Goal: Information Seeking & Learning: Find specific fact

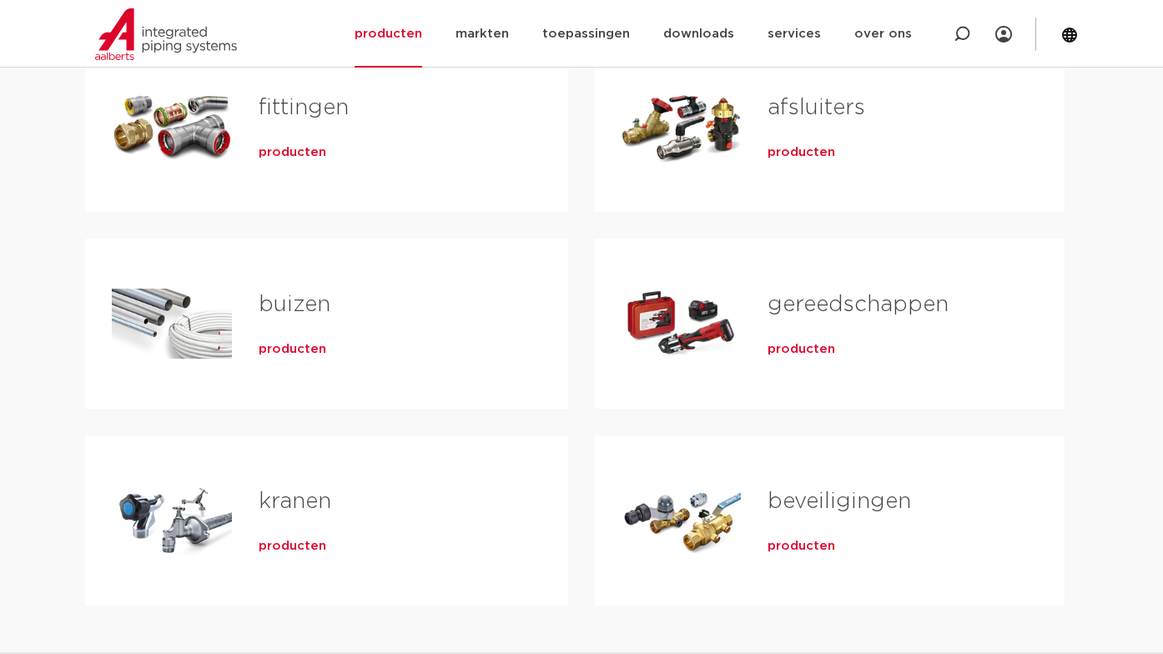
scroll to position [208, 0]
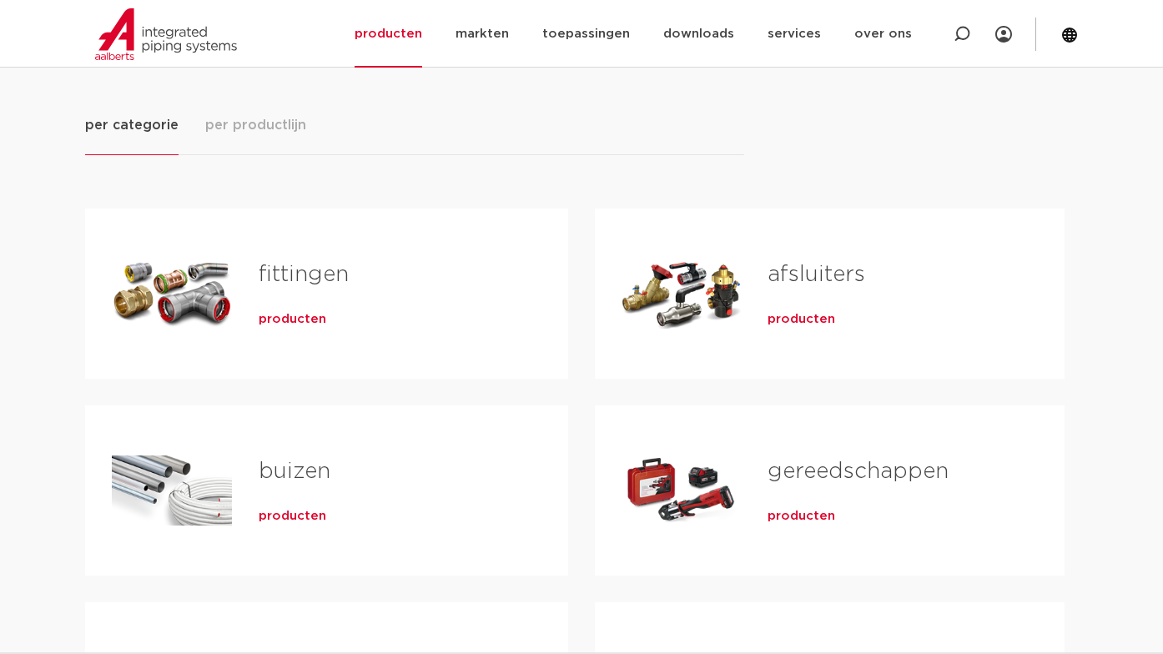
click at [292, 295] on h2 "fittingen" at bounding box center [387, 279] width 256 height 38
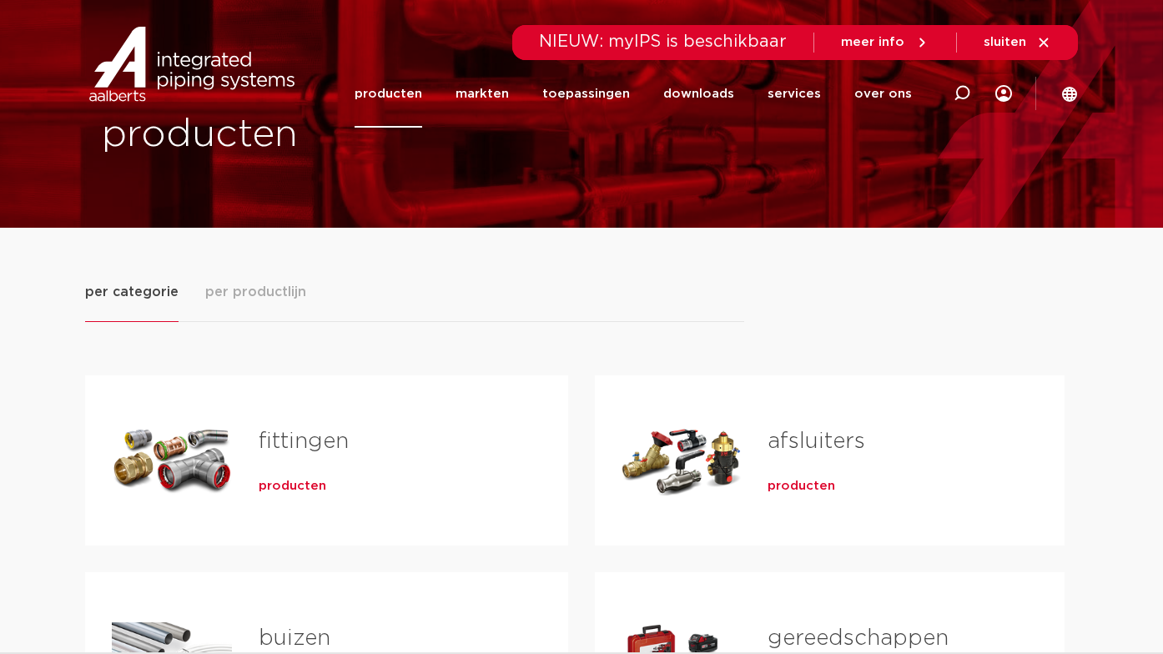
click at [280, 294] on span "per productlijn" at bounding box center [255, 292] width 101 height 20
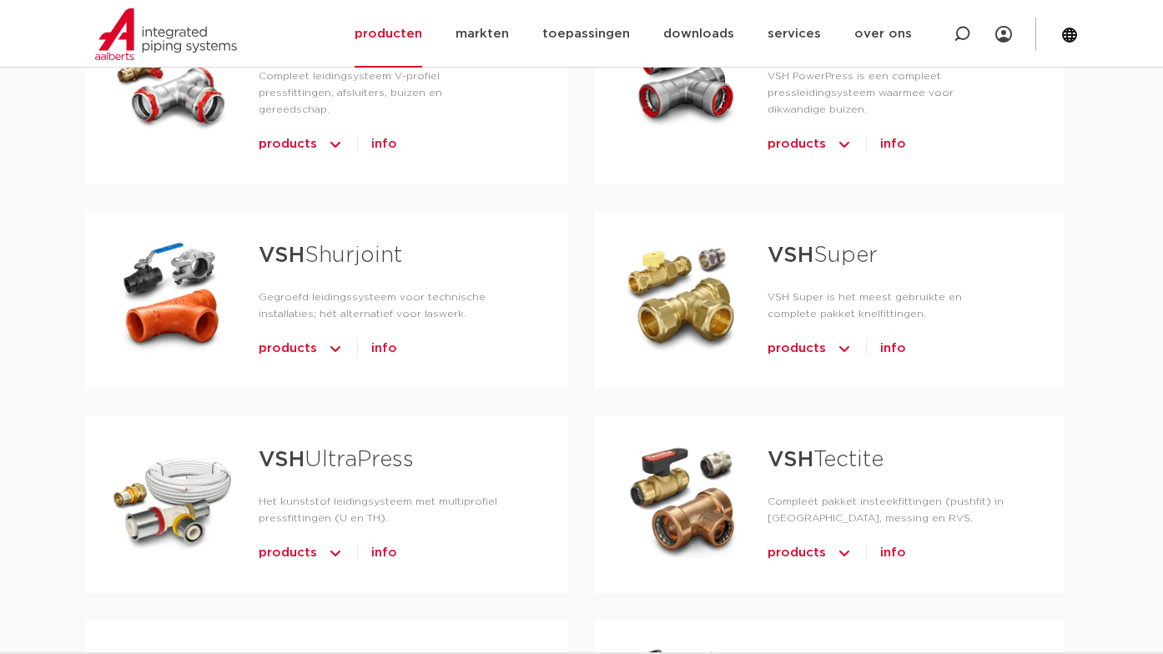
scroll to position [792, 0]
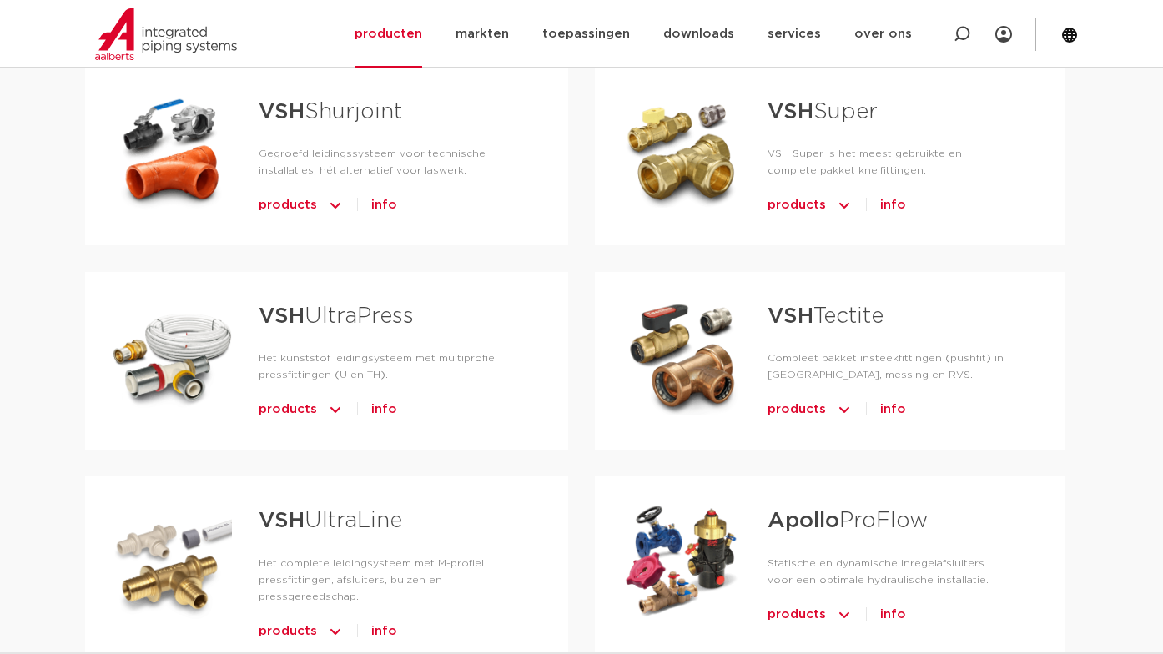
click at [304, 305] on strong "VSH" at bounding box center [282, 316] width 46 height 22
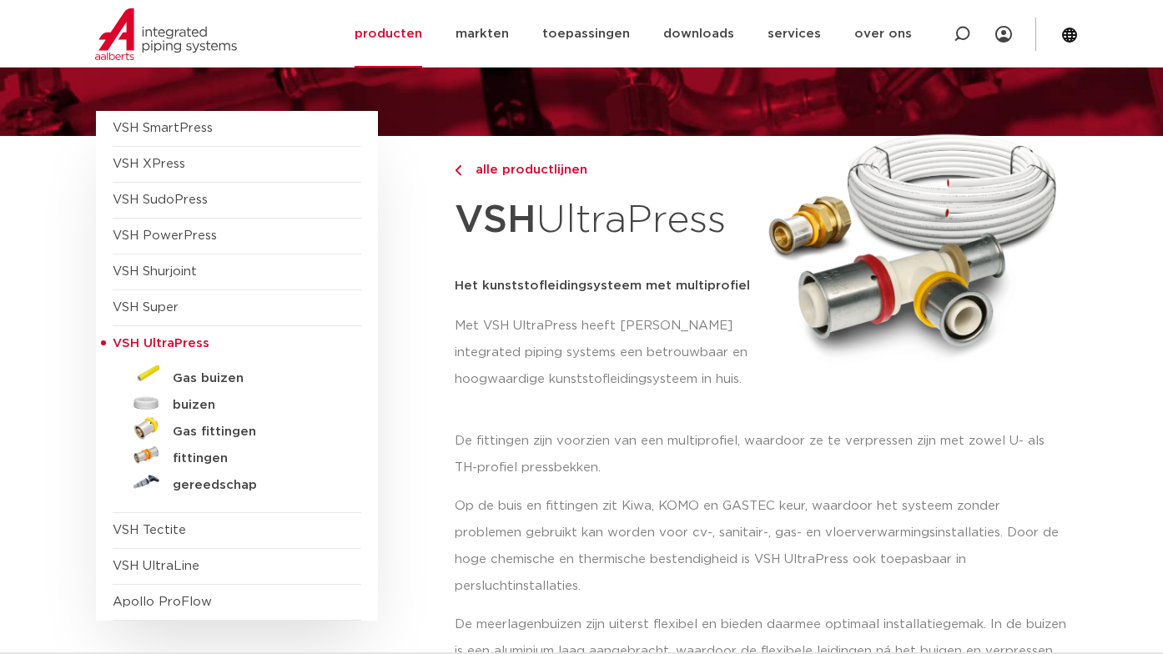
scroll to position [334, 0]
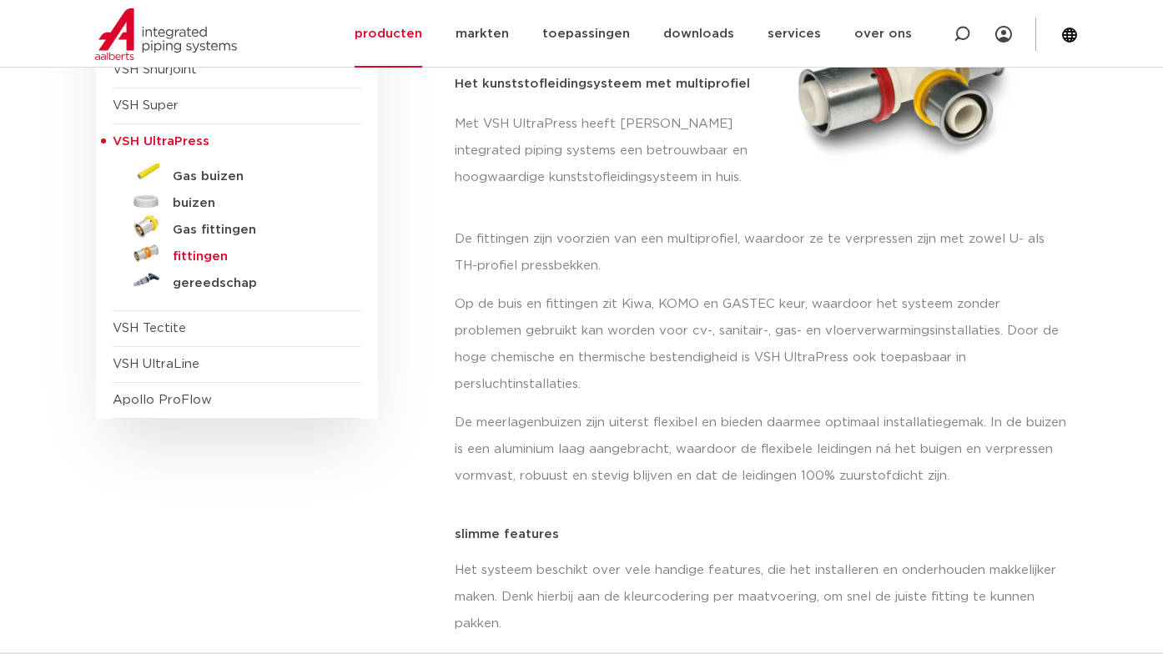
click at [203, 256] on h5 "fittingen" at bounding box center [255, 257] width 165 height 15
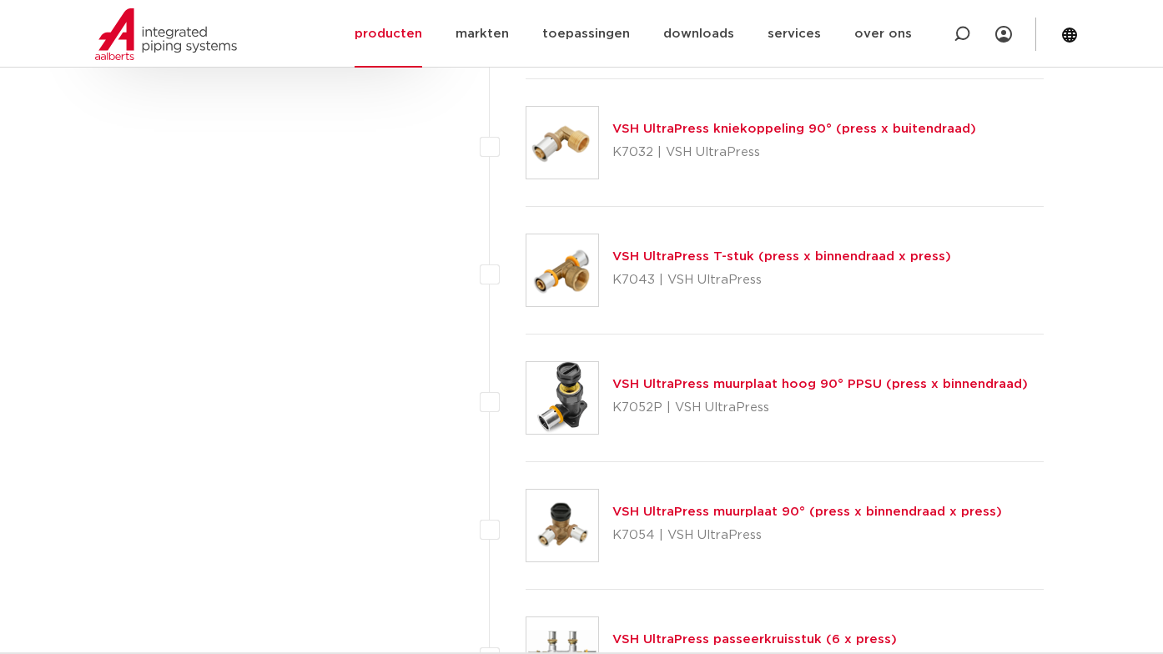
scroll to position [1168, 0]
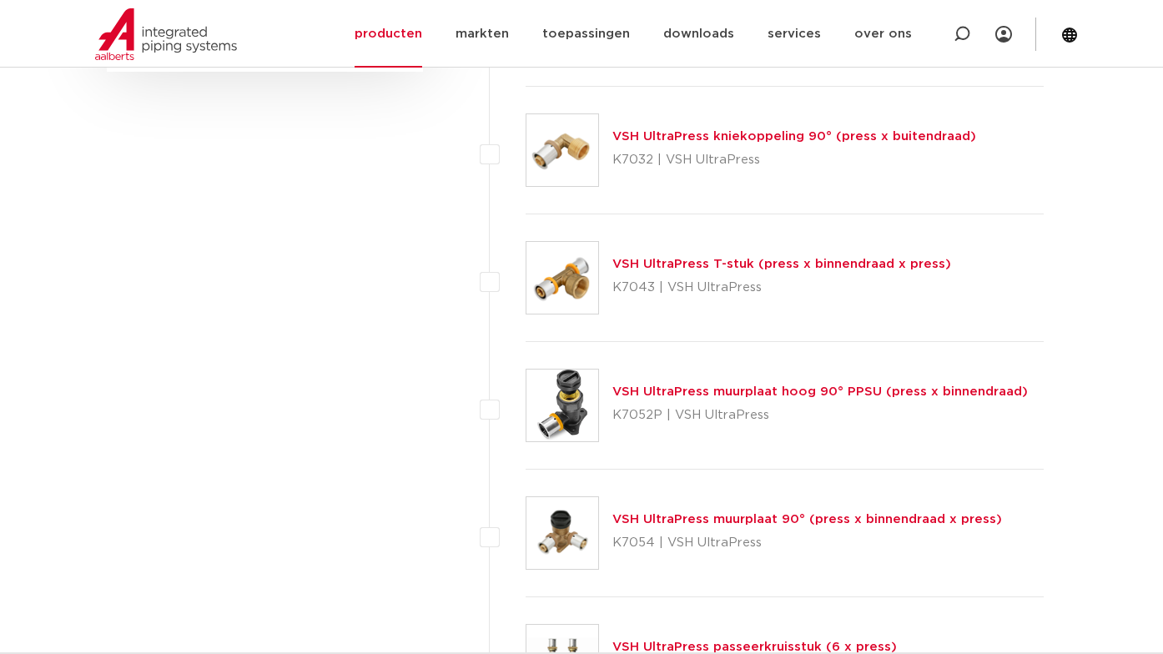
click at [662, 266] on link "VSH UltraPress T-stuk (press x binnendraad x press)" at bounding box center [782, 264] width 339 height 13
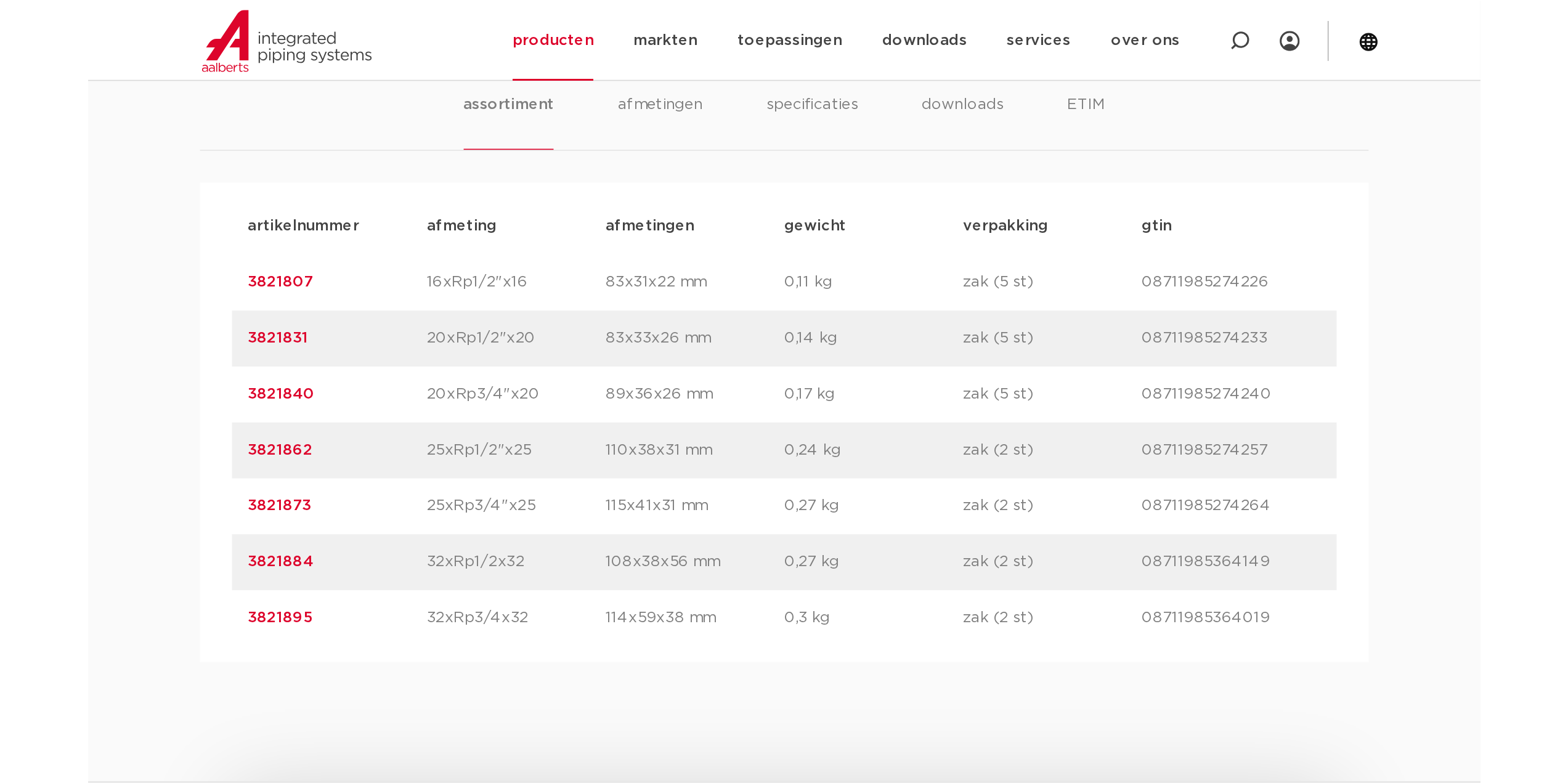
scroll to position [801, 0]
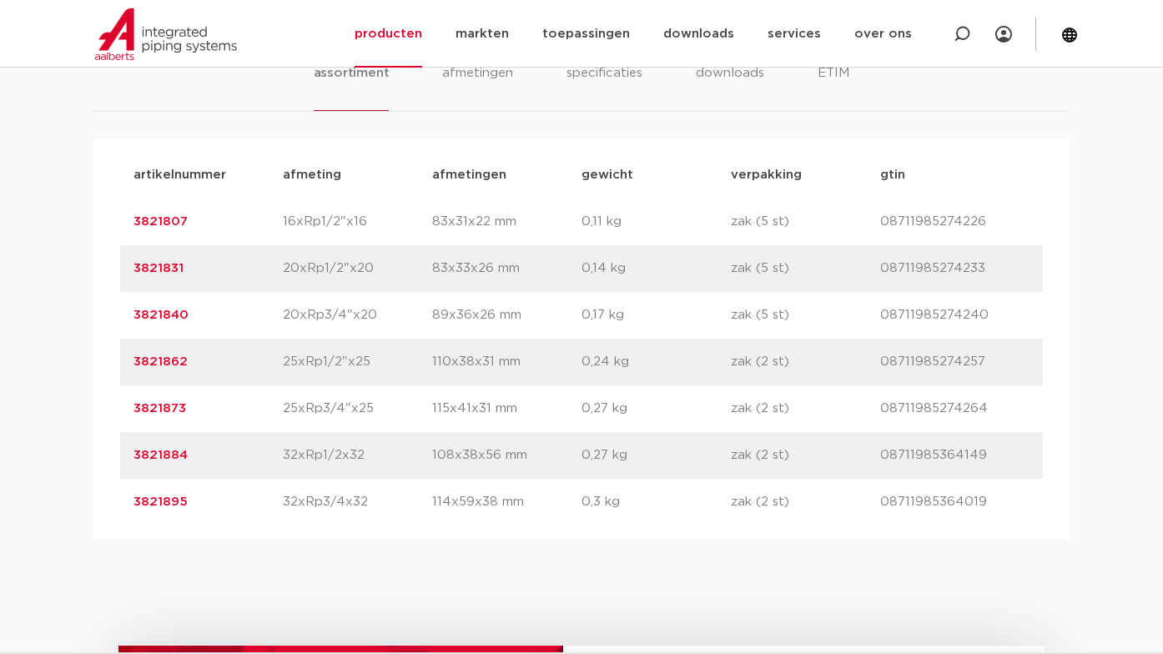
drag, startPoint x: 208, startPoint y: 223, endPoint x: 134, endPoint y: 224, distance: 74.3
click at [134, 224] on p "3821807" at bounding box center [208, 222] width 149 height 20
copy link "3821807"
